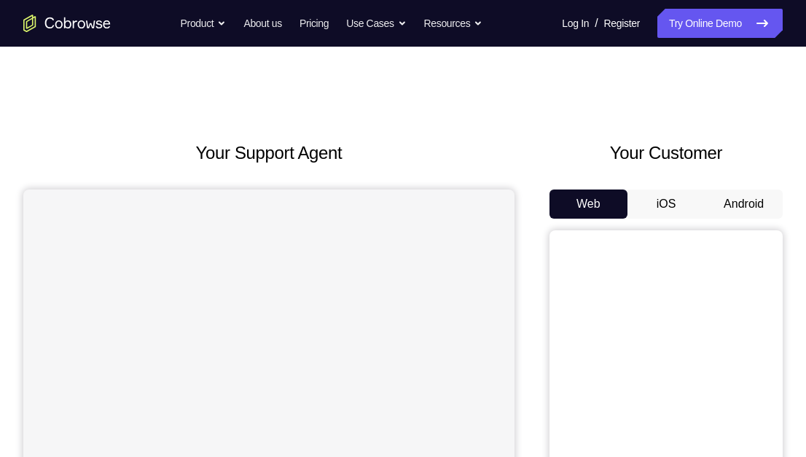
click at [735, 192] on button "Android" at bounding box center [744, 204] width 78 height 29
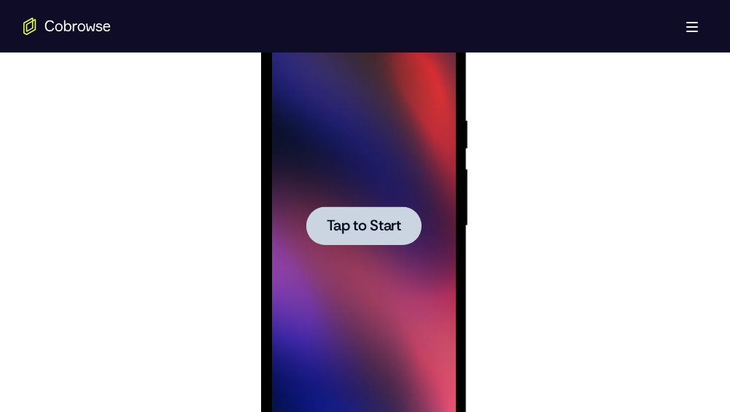
click at [394, 242] on div at bounding box center [363, 225] width 115 height 39
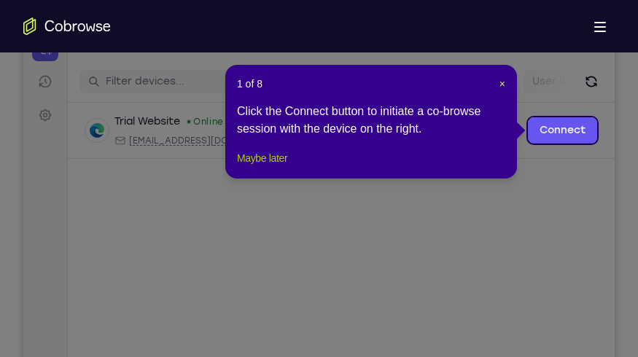
drag, startPoint x: 234, startPoint y: 152, endPoint x: 257, endPoint y: 179, distance: 35.1
click at [257, 167] on button "Maybe later" at bounding box center [262, 157] width 50 height 17
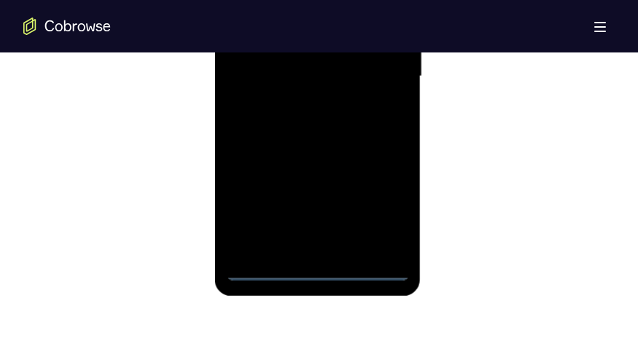
scroll to position [1050, 0]
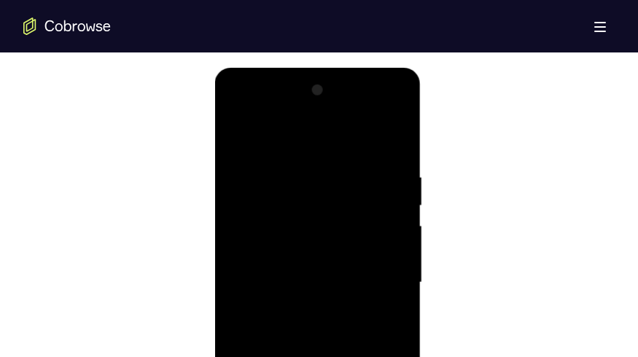
scroll to position [758, 0]
click at [314, 140] on div at bounding box center [318, 283] width 184 height 408
click at [376, 274] on div at bounding box center [318, 283] width 184 height 408
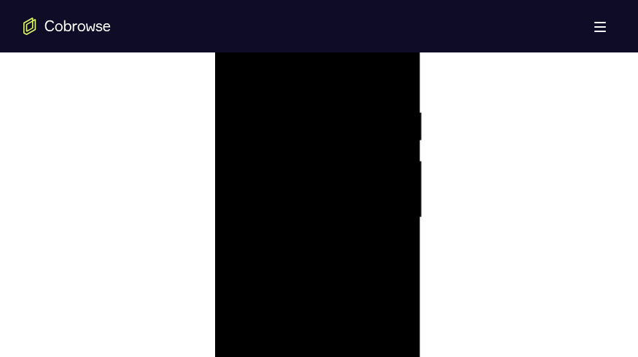
scroll to position [933, 0]
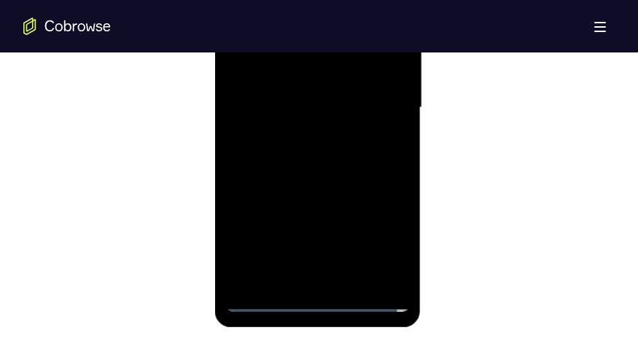
click at [295, 134] on div at bounding box center [318, 108] width 184 height 408
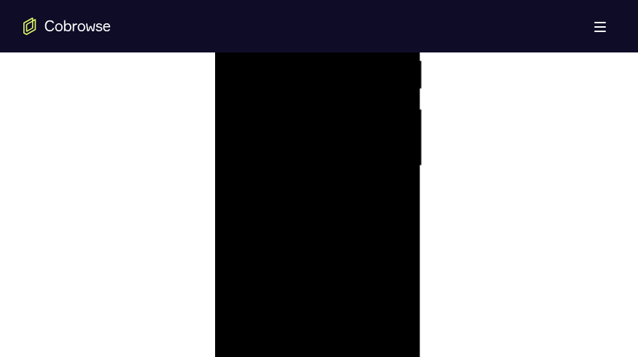
click at [308, 155] on div at bounding box center [318, 166] width 184 height 408
click at [342, 164] on div at bounding box center [318, 166] width 184 height 408
click at [341, 219] on div at bounding box center [318, 166] width 184 height 408
click at [319, 206] on div at bounding box center [318, 166] width 184 height 408
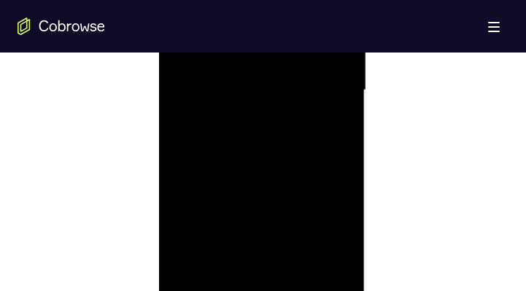
scroll to position [904, 0]
click at [338, 145] on div at bounding box center [262, 108] width 184 height 408
click at [259, 172] on div at bounding box center [262, 108] width 184 height 408
drag, startPoint x: 238, startPoint y: 209, endPoint x: 235, endPoint y: 184, distance: 25.7
click at [235, 184] on div at bounding box center [262, 108] width 184 height 408
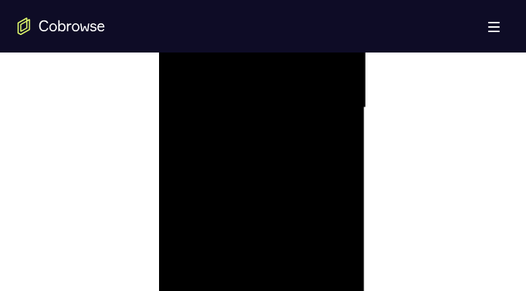
click at [203, 246] on div at bounding box center [262, 108] width 184 height 408
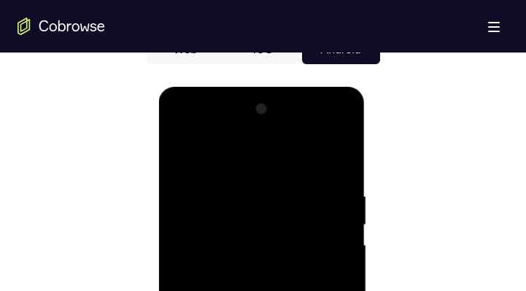
scroll to position [709, 0]
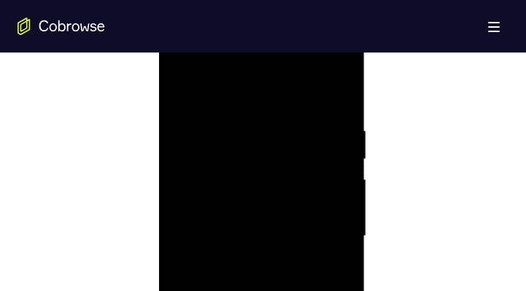
scroll to position [758, 0]
click at [341, 105] on div at bounding box center [262, 254] width 184 height 408
click at [184, 104] on div at bounding box center [262, 254] width 184 height 408
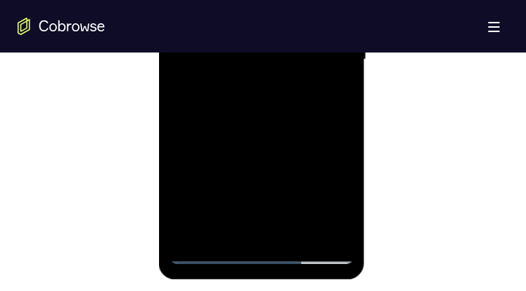
click at [187, 235] on div at bounding box center [262, 60] width 184 height 408
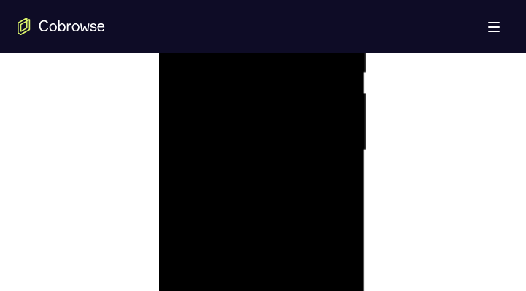
scroll to position [1001, 0]
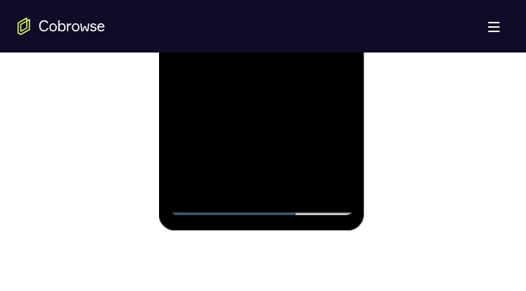
click at [192, 184] on div at bounding box center [262, 11] width 184 height 408
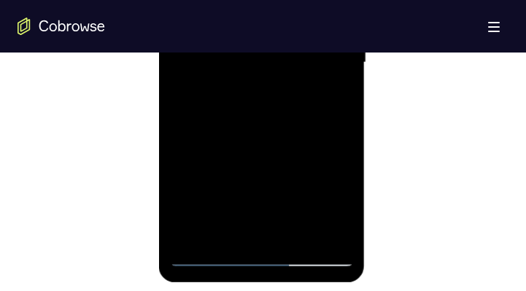
scroll to position [952, 0]
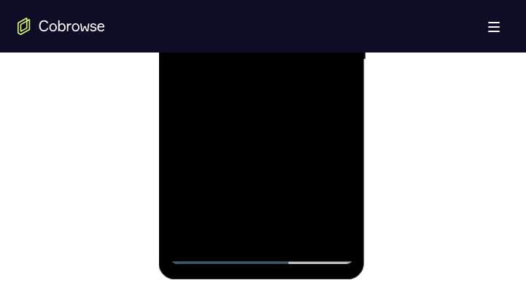
click at [191, 231] on div at bounding box center [262, 60] width 184 height 408
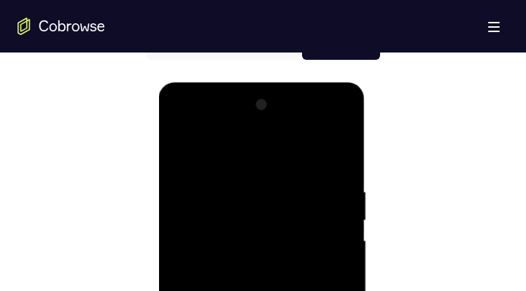
scroll to position [709, 0]
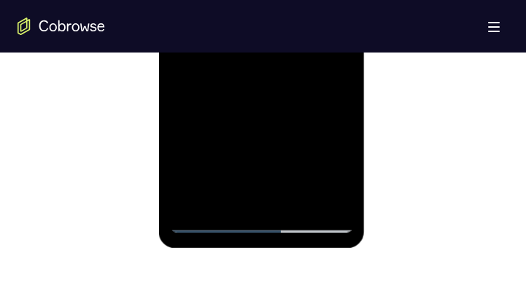
scroll to position [1001, 0]
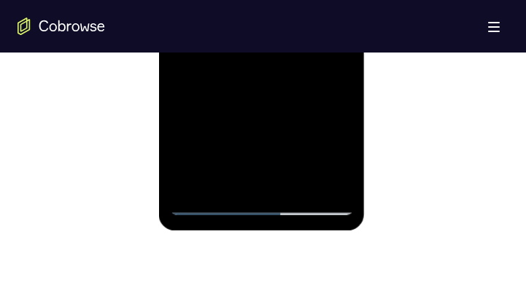
click at [295, 182] on div at bounding box center [262, 11] width 184 height 408
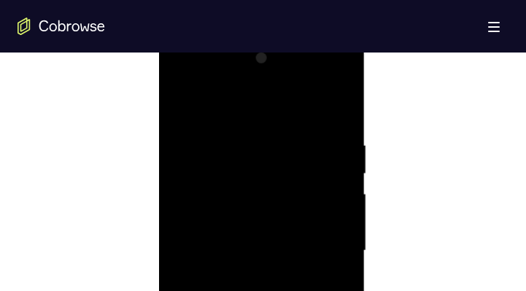
scroll to position [758, 0]
click at [339, 105] on div at bounding box center [262, 254] width 184 height 408
click at [343, 109] on div at bounding box center [262, 254] width 184 height 408
click at [341, 109] on div at bounding box center [262, 254] width 184 height 408
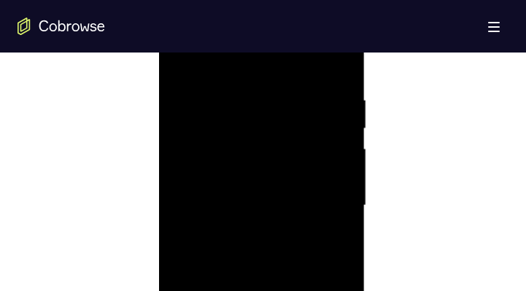
click at [340, 58] on div at bounding box center [262, 205] width 184 height 408
click at [342, 106] on div at bounding box center [262, 254] width 184 height 408
click at [343, 106] on div at bounding box center [262, 254] width 184 height 408
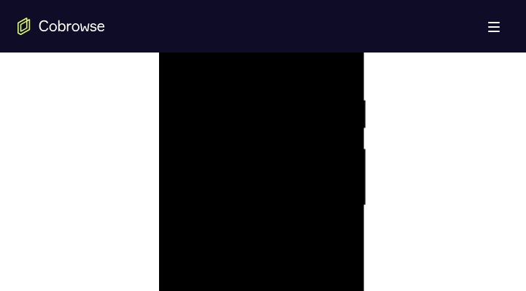
click at [338, 58] on div at bounding box center [262, 205] width 184 height 408
drag, startPoint x: 291, startPoint y: 101, endPoint x: 238, endPoint y: 108, distance: 53.0
click at [309, 224] on div at bounding box center [262, 205] width 184 height 408
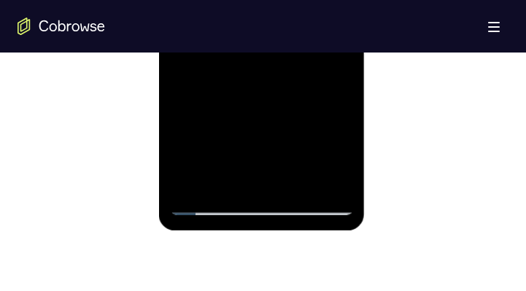
click at [295, 185] on div at bounding box center [262, 11] width 184 height 408
